Goal: Navigation & Orientation: Find specific page/section

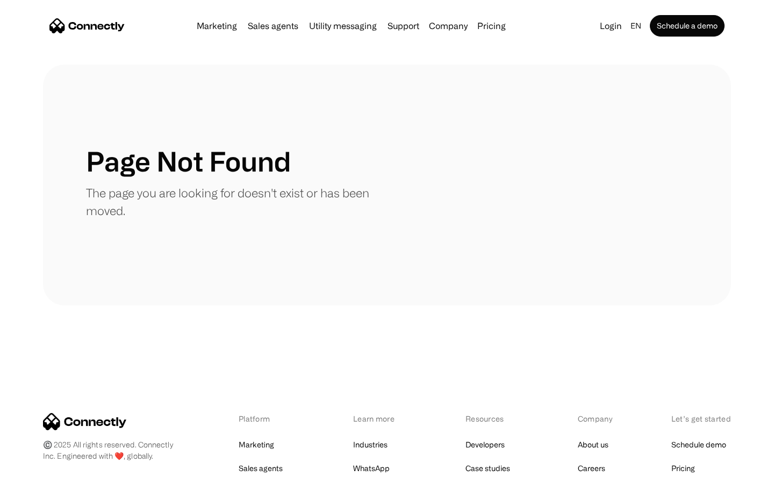
scroll to position [196, 0]
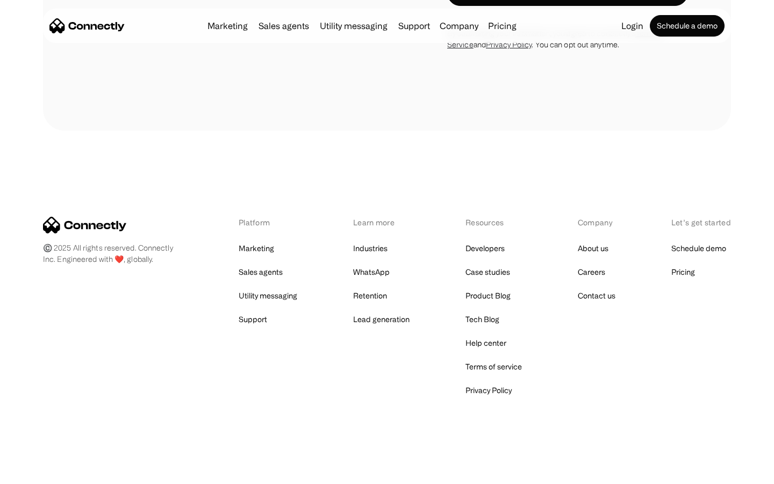
scroll to position [990, 0]
